Goal: Navigation & Orientation: Find specific page/section

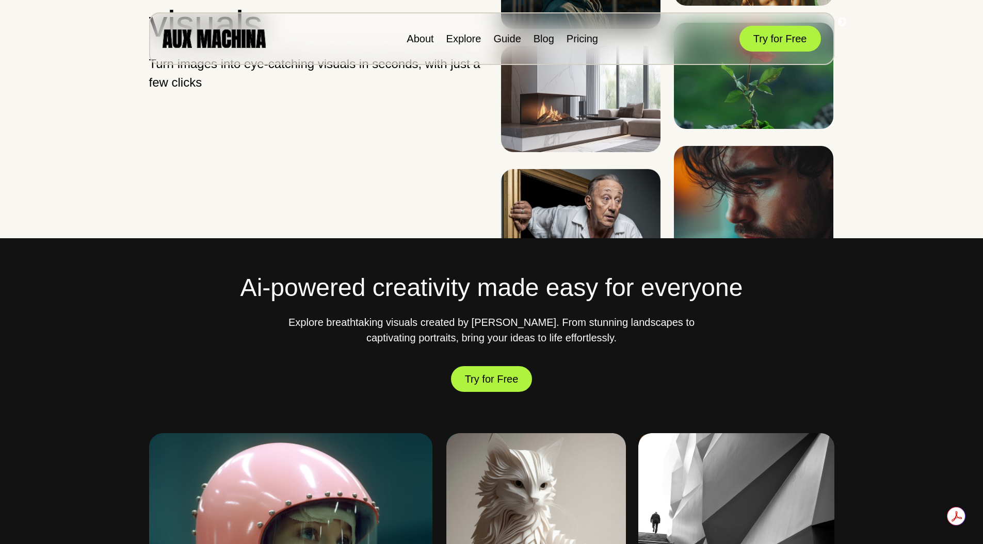
scroll to position [206, 0]
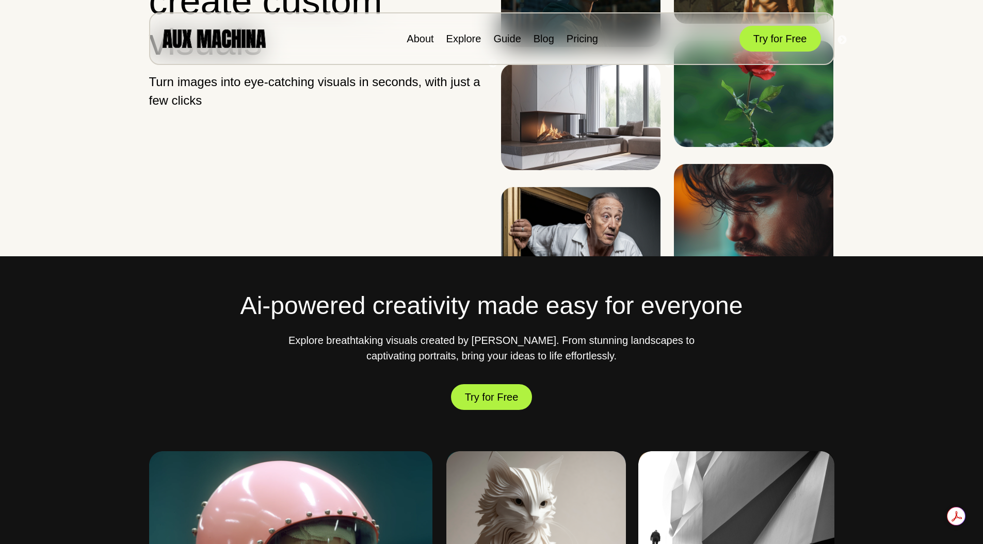
click at [478, 393] on button "Try for Free" at bounding box center [491, 396] width 81 height 29
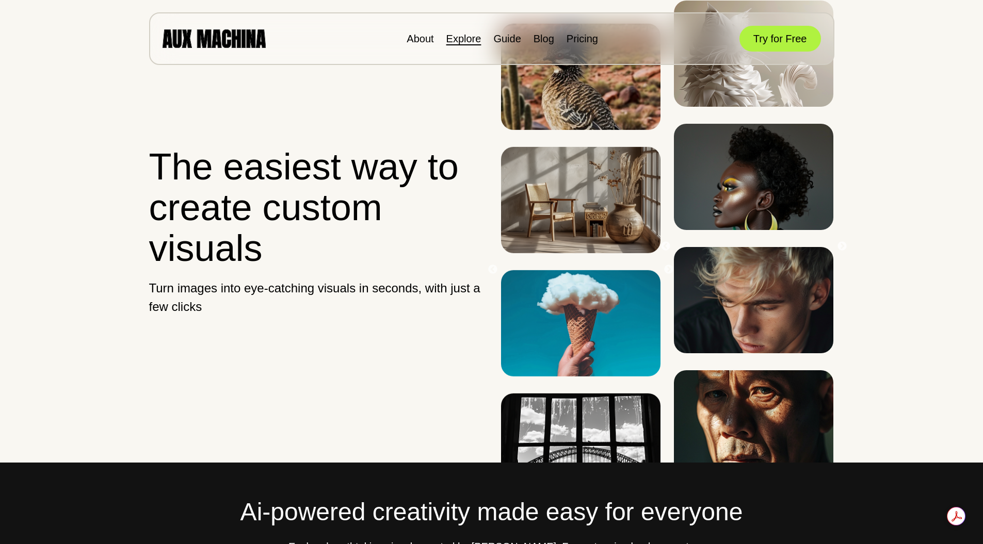
click at [465, 36] on link "Explore" at bounding box center [463, 38] width 35 height 11
